Goal: Find contact information: Find contact information

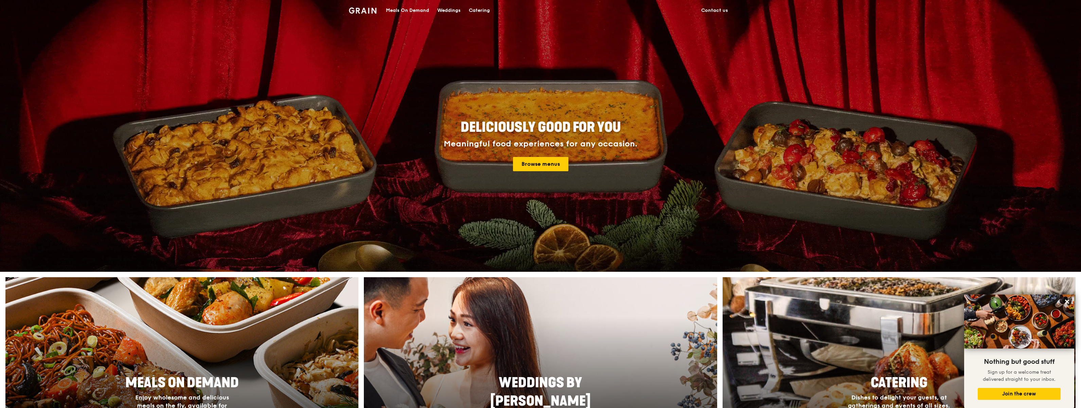
click at [712, 10] on link "Contact us" at bounding box center [714, 10] width 35 height 20
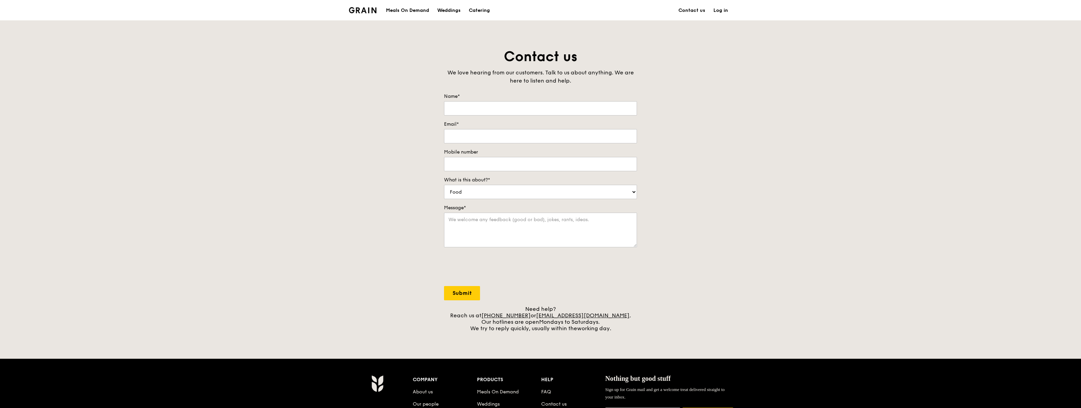
scroll to position [140, 0]
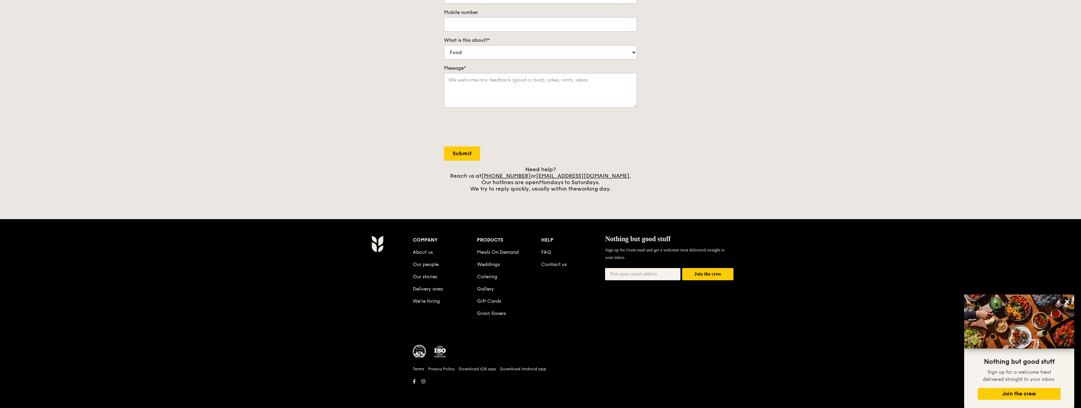
click at [379, 243] on img at bounding box center [377, 243] width 12 height 17
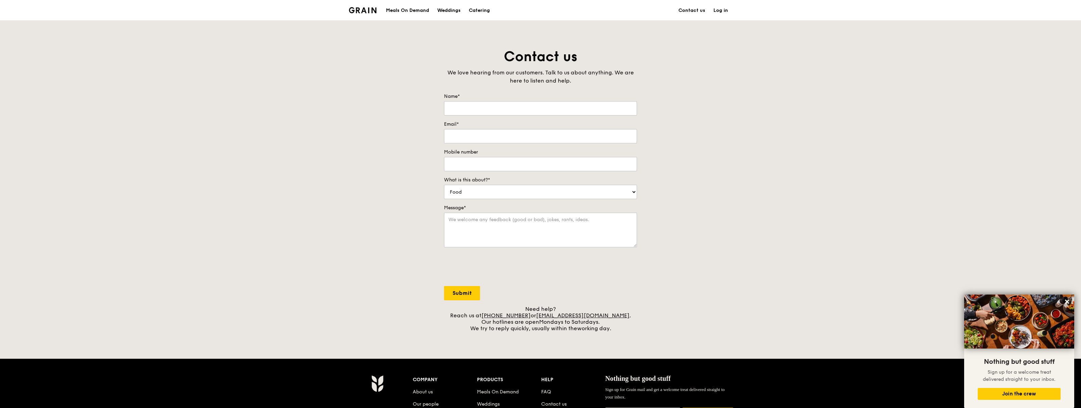
click at [360, 6] on div "Grain logo" at bounding box center [363, 10] width 28 height 20
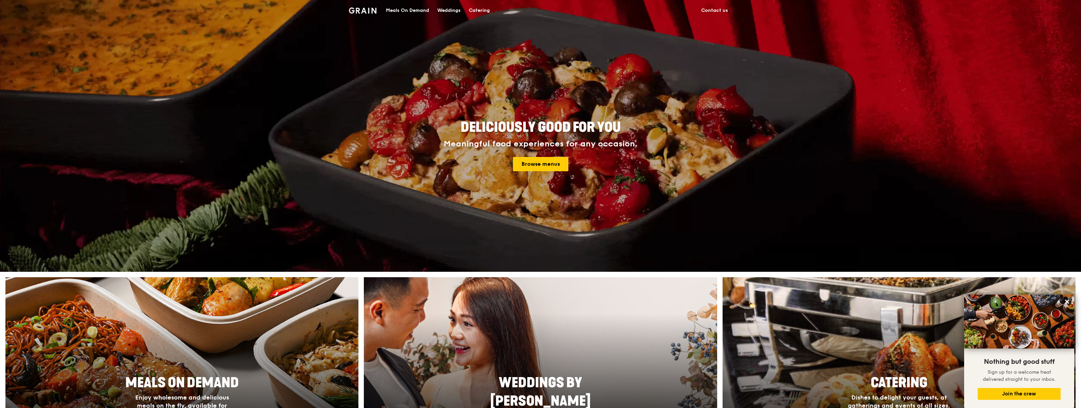
click at [718, 11] on link "Contact us" at bounding box center [714, 10] width 35 height 20
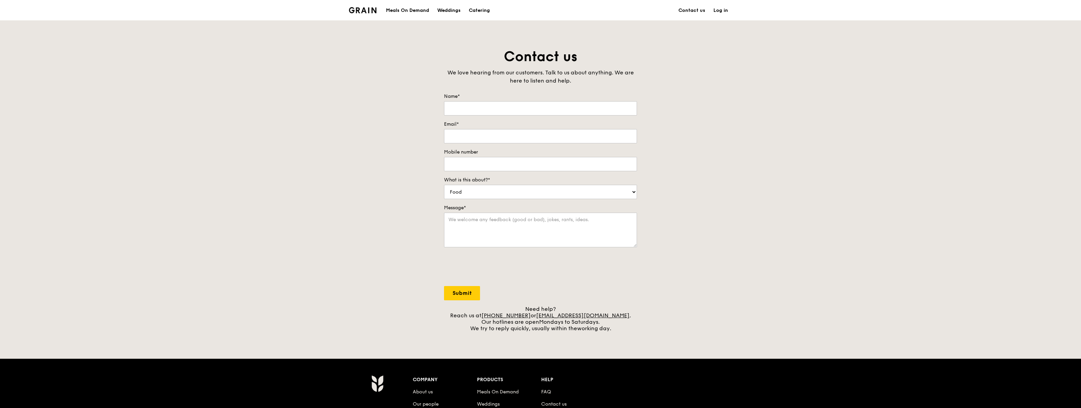
click at [361, 13] on img at bounding box center [363, 10] width 28 height 6
